Goal: Information Seeking & Learning: Learn about a topic

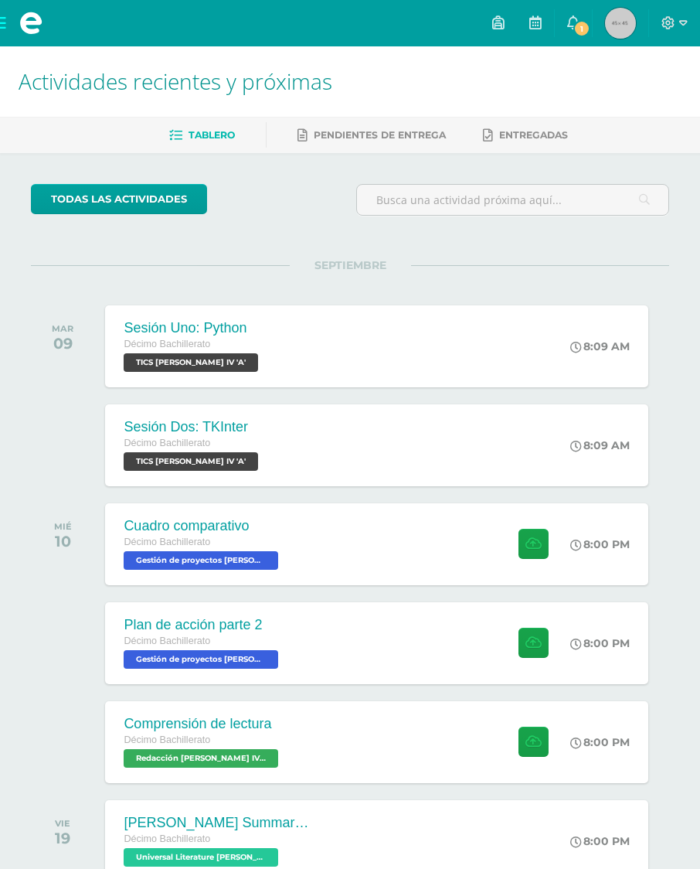
click at [3, 22] on span at bounding box center [31, 23] width 62 height 46
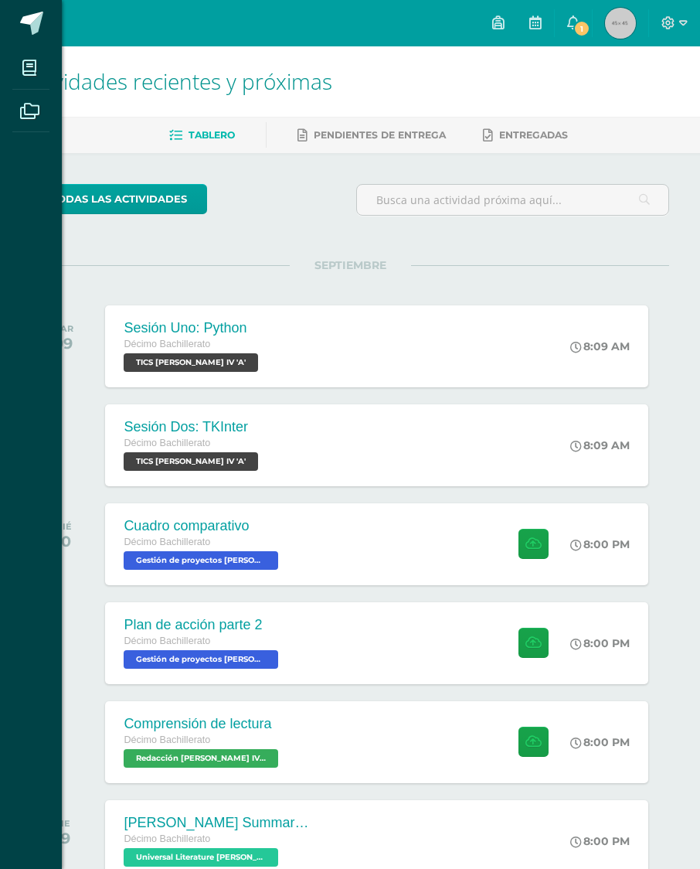
click at [29, 116] on icon at bounding box center [29, 111] width 19 height 15
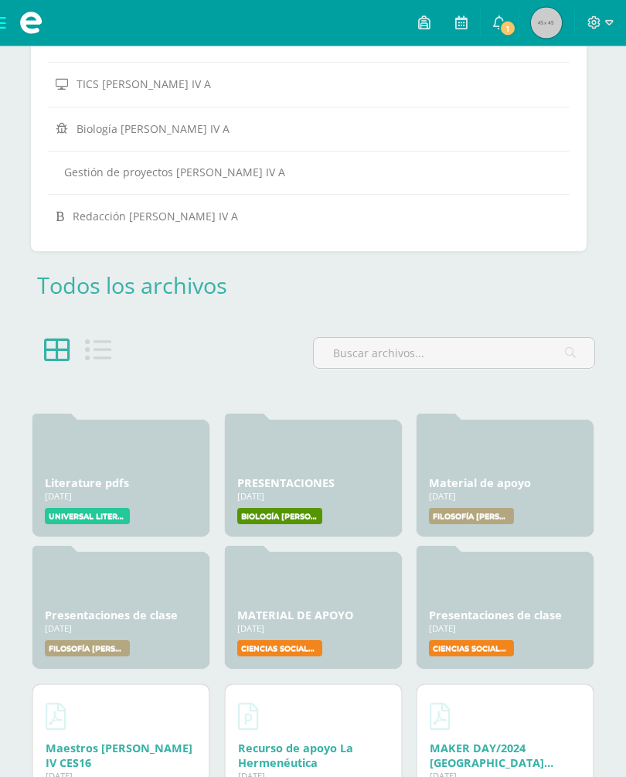
scroll to position [736, 0]
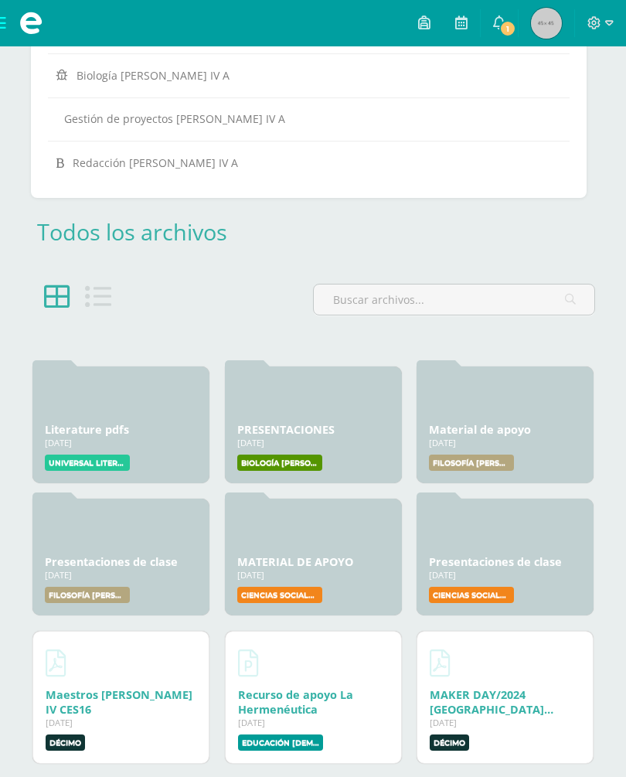
click at [124, 535] on div at bounding box center [121, 529] width 152 height 37
click at [87, 559] on link "Presentaciones de clase" at bounding box center [111, 561] width 133 height 15
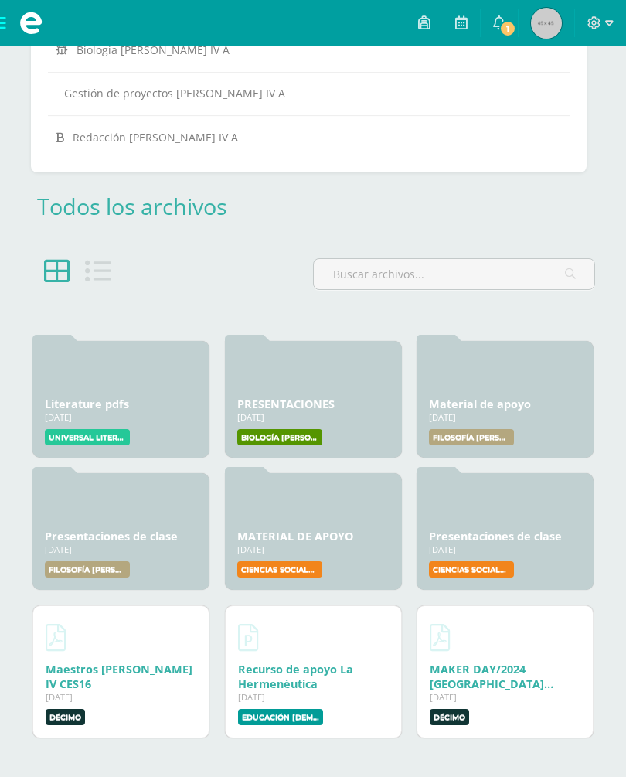
click at [452, 529] on link "Presentaciones de clase" at bounding box center [495, 536] width 133 height 15
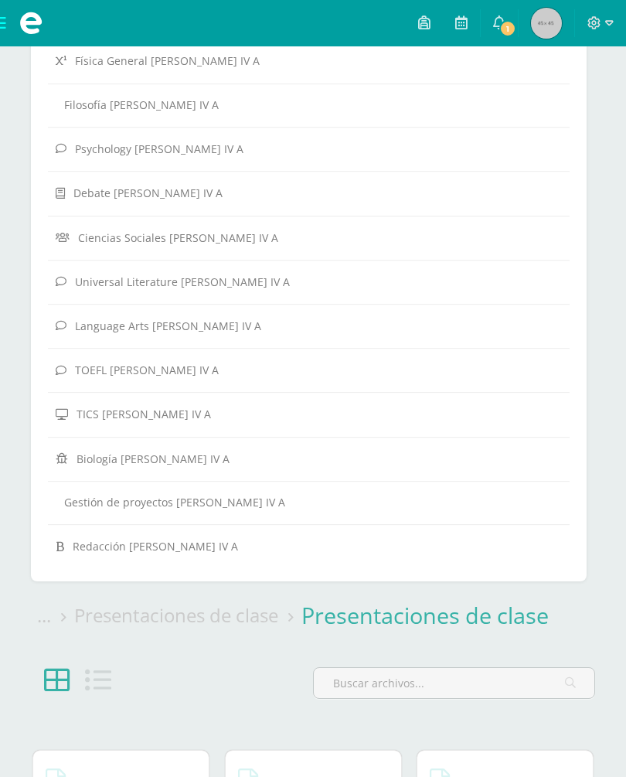
scroll to position [326, 0]
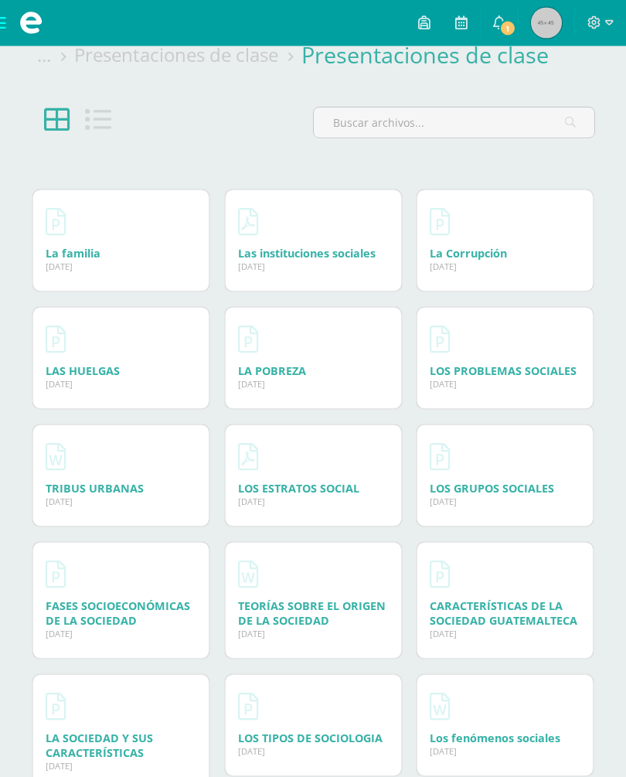
scroll to position [913, 0]
click at [256, 363] on link "LA POBREZA" at bounding box center [272, 370] width 68 height 15
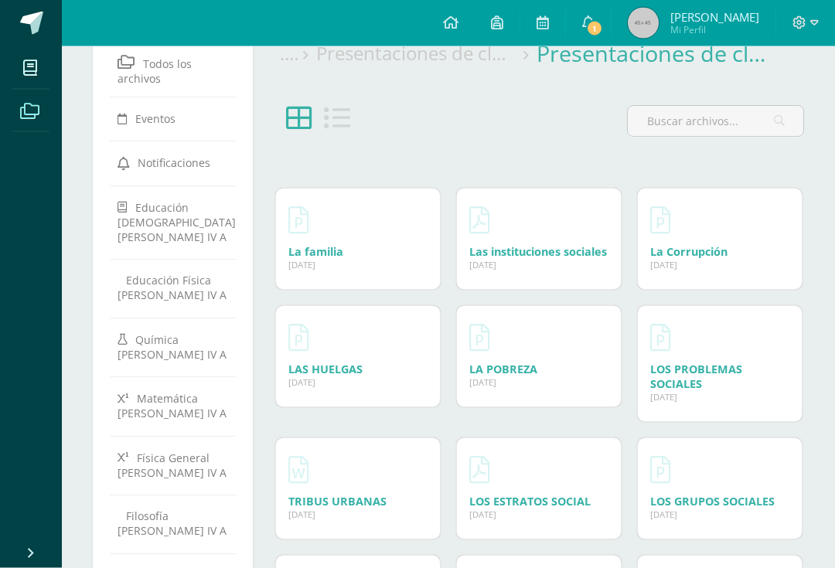
scroll to position [46, 0]
click at [396, 377] on div "LAS HUELGAS 06 Jul, 2025 06 Jul, 2025 Creado por: Erick Echeverria" at bounding box center [358, 356] width 164 height 100
click at [382, 376] on div "LAS HUELGAS 06 Jul, 2025" at bounding box center [357, 369] width 139 height 15
click at [347, 406] on div "LAS HUELGAS 06 Jul, 2025 06 Jul, 2025 Creado por: Erick Echeverria" at bounding box center [358, 356] width 164 height 100
click at [344, 376] on link "LAS HUELGAS" at bounding box center [325, 369] width 74 height 15
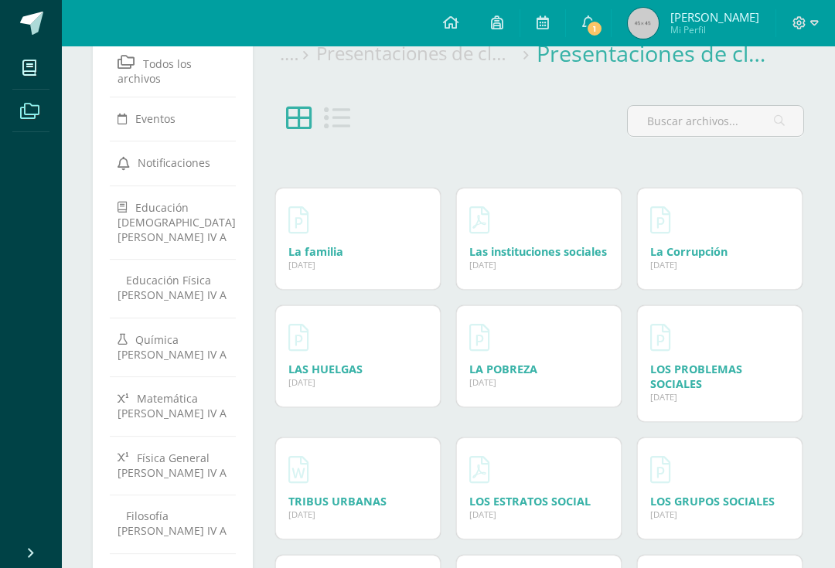
click at [625, 197] on div "La Corrupción 19 Ago, 2025 19 Ago, 2025 Creado por: Erick Echeverria" at bounding box center [720, 239] width 164 height 100
click at [625, 247] on link "La Corrupción" at bounding box center [688, 251] width 77 height 15
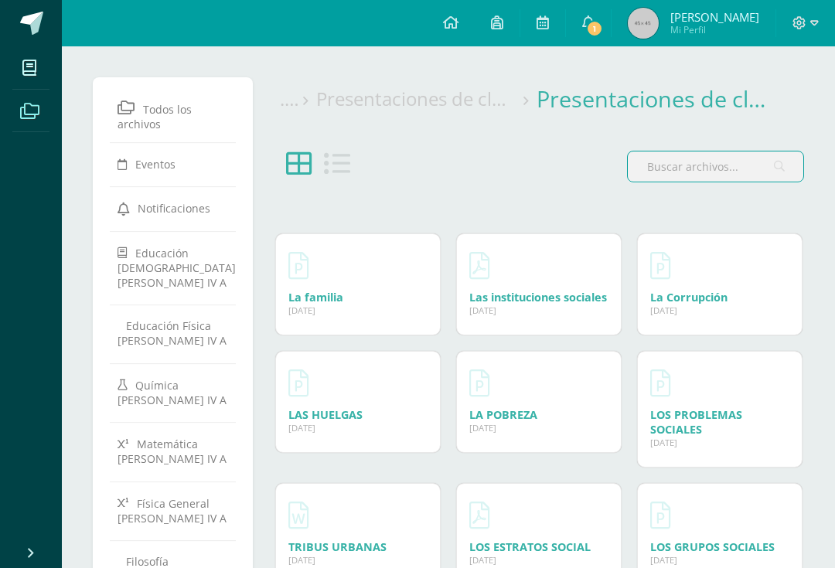
click at [475, 335] on div "Las instituciones sociales 19 Ago, 2025 19 Ago, 2025 Creado por: Erick Echeverr…" at bounding box center [539, 284] width 164 height 100
click at [469, 304] on link "Las instituciones sociales" at bounding box center [538, 297] width 138 height 15
click at [675, 294] on link "La Corrupción" at bounding box center [688, 297] width 77 height 15
